Goal: Task Accomplishment & Management: Manage account settings

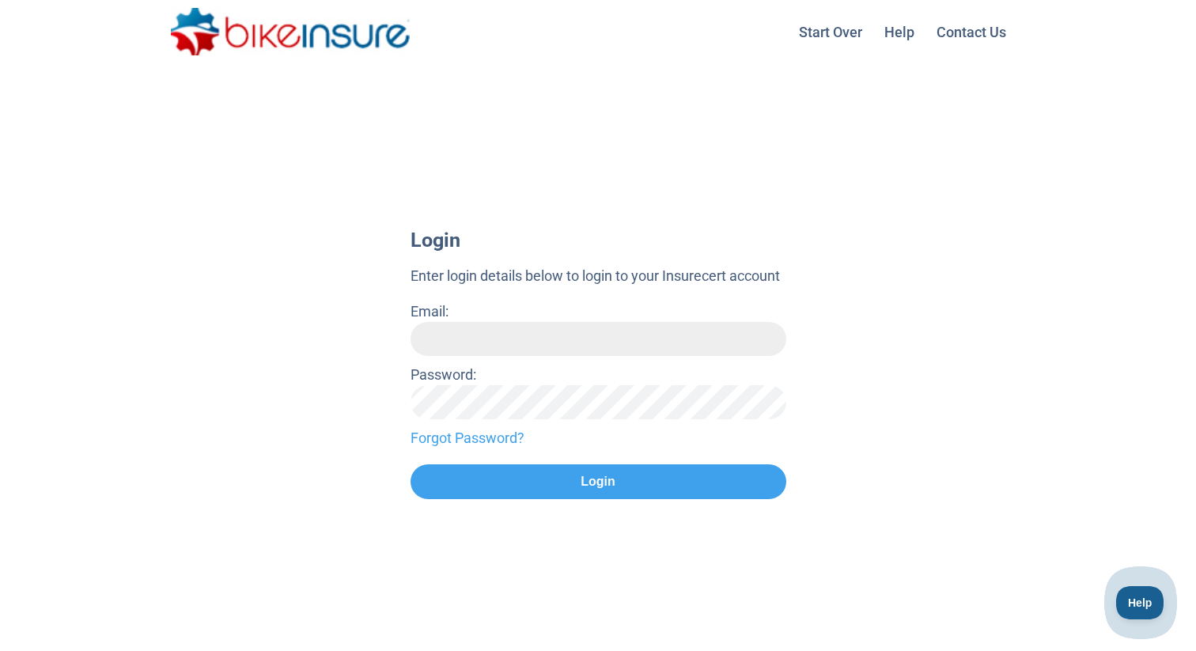
click at [473, 345] on input "Email:" at bounding box center [598, 339] width 376 height 34
type input "**********"
click at [485, 432] on link "Forgot Password?" at bounding box center [598, 437] width 376 height 21
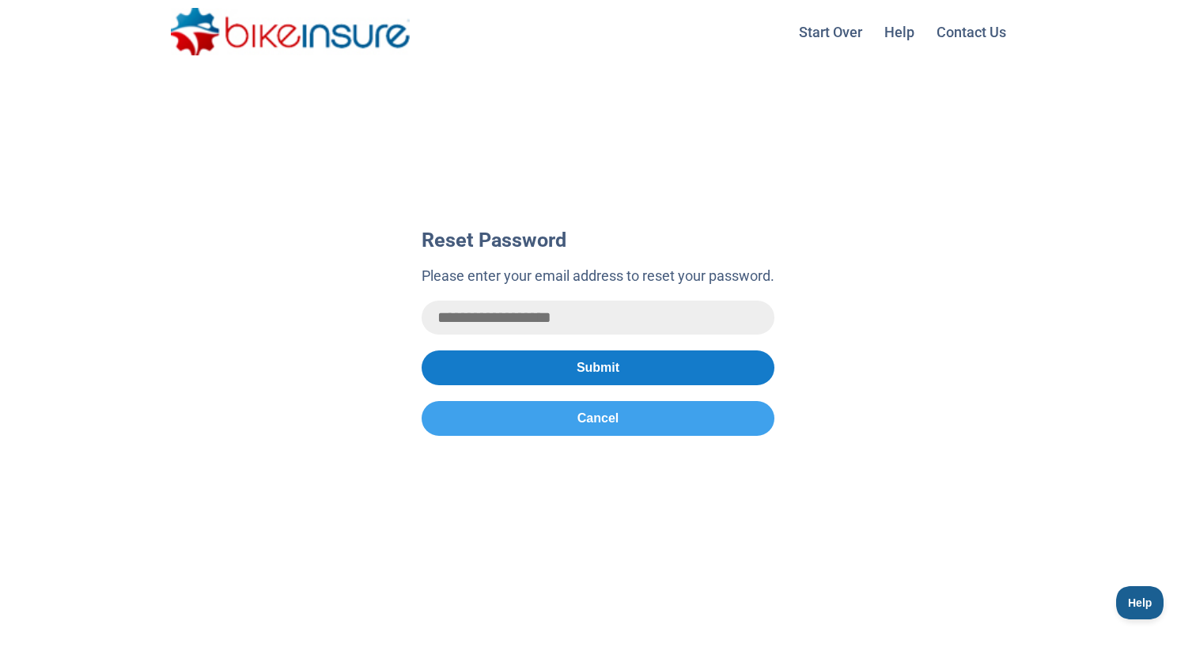
click at [532, 364] on button "Submit" at bounding box center [597, 367] width 353 height 35
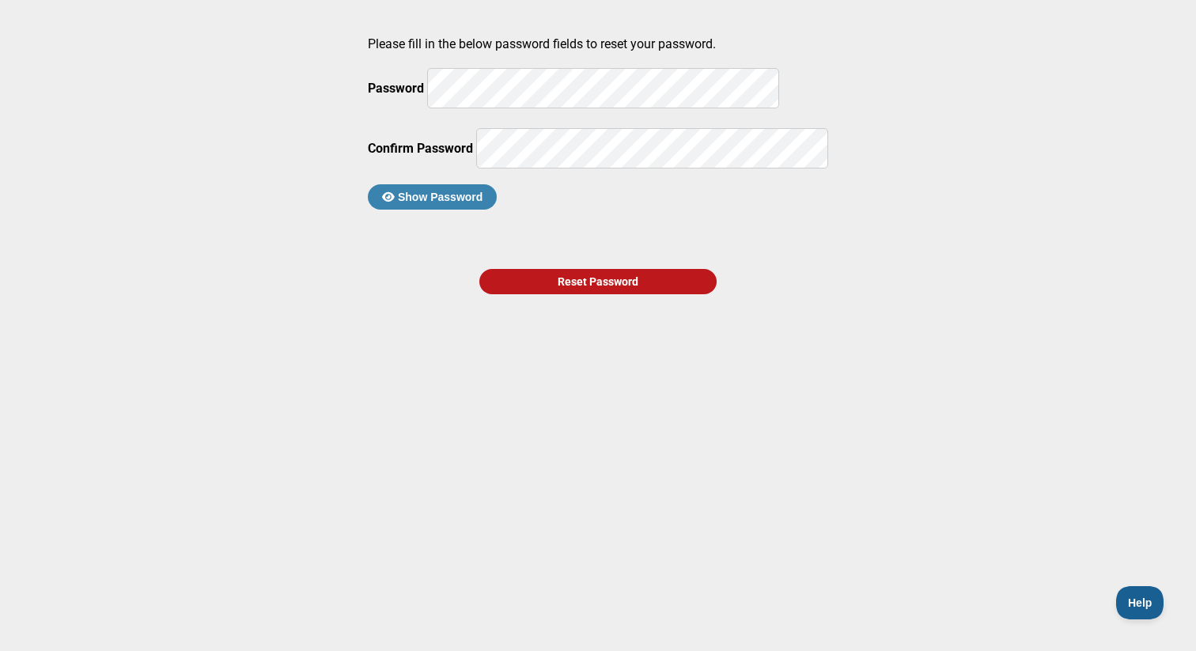
click at [497, 210] on button "Show Password" at bounding box center [432, 196] width 129 height 25
click at [558, 294] on div "Reset Password" at bounding box center [597, 281] width 237 height 25
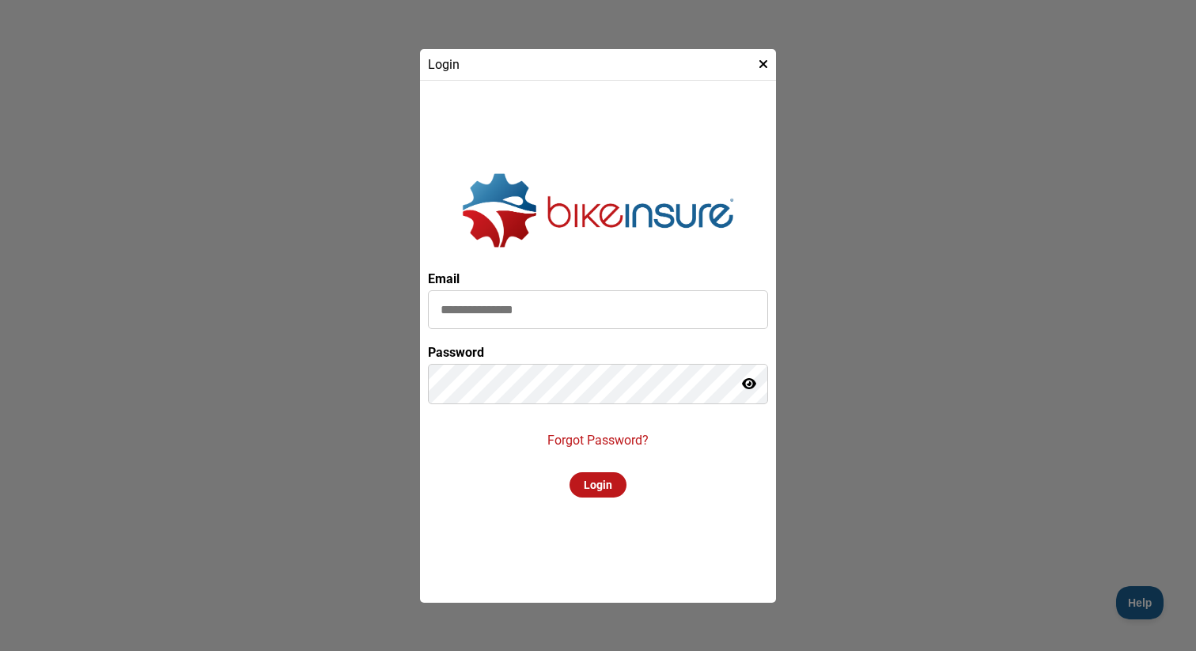
click at [489, 440] on div "Email Password Forgot Password? Login" at bounding box center [598, 342] width 340 height 506
click at [484, 311] on input at bounding box center [598, 309] width 340 height 39
type input "**********"
click at [601, 487] on div "Login" at bounding box center [597, 484] width 57 height 25
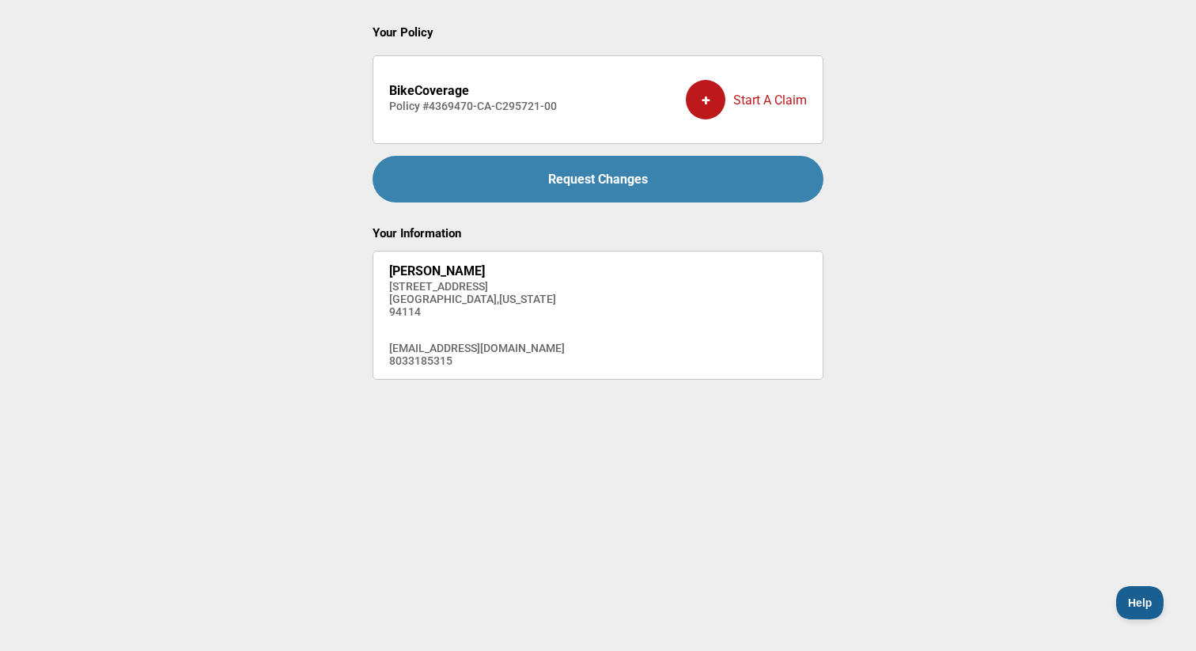
click at [435, 85] on strong "BikeCoverage" at bounding box center [429, 90] width 80 height 15
click at [433, 92] on strong "BikeCoverage" at bounding box center [429, 90] width 80 height 15
click at [402, 36] on h2 "Your Policy" at bounding box center [597, 32] width 451 height 14
click at [376, 459] on main "Your Policy BikeCoverage Policy # 4369470-CA-C295721-00 + Start A Claim Request…" at bounding box center [598, 290] width 1196 height 580
click at [435, 331] on div "[PERSON_NAME] [STREET_ADDRESS][US_STATE] [EMAIL_ADDRESS][DOMAIN_NAME] 8033185315" at bounding box center [477, 315] width 176 height 104
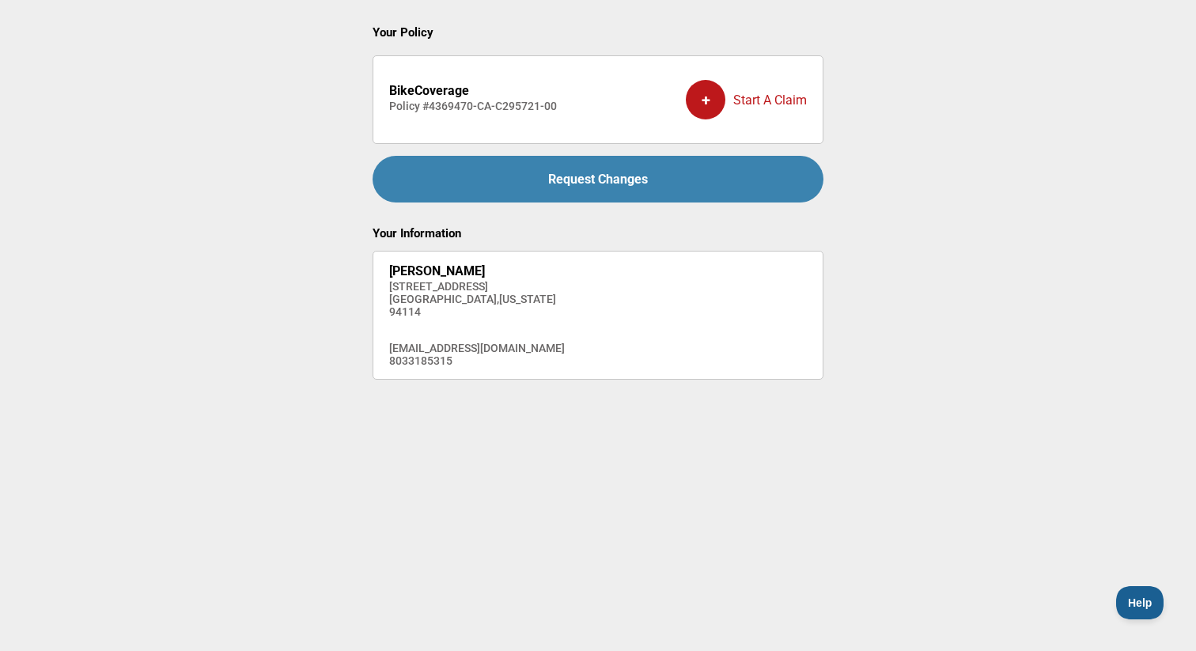
click at [405, 67] on li "BikeCoverage Policy # 4369470-CA-C295721-00 + Start A Claim" at bounding box center [597, 99] width 451 height 89
click at [399, 40] on div "Your Policy BikeCoverage Policy # 4369470-CA-C295721-00 + Start A Claim Request…" at bounding box center [597, 198] width 451 height 364
click at [1055, 241] on main "Your Policy BikeCoverage Policy # 4369470-CA-C295721-00 + Start A Claim Request…" at bounding box center [598, 290] width 1196 height 580
